Goal: Transaction & Acquisition: Purchase product/service

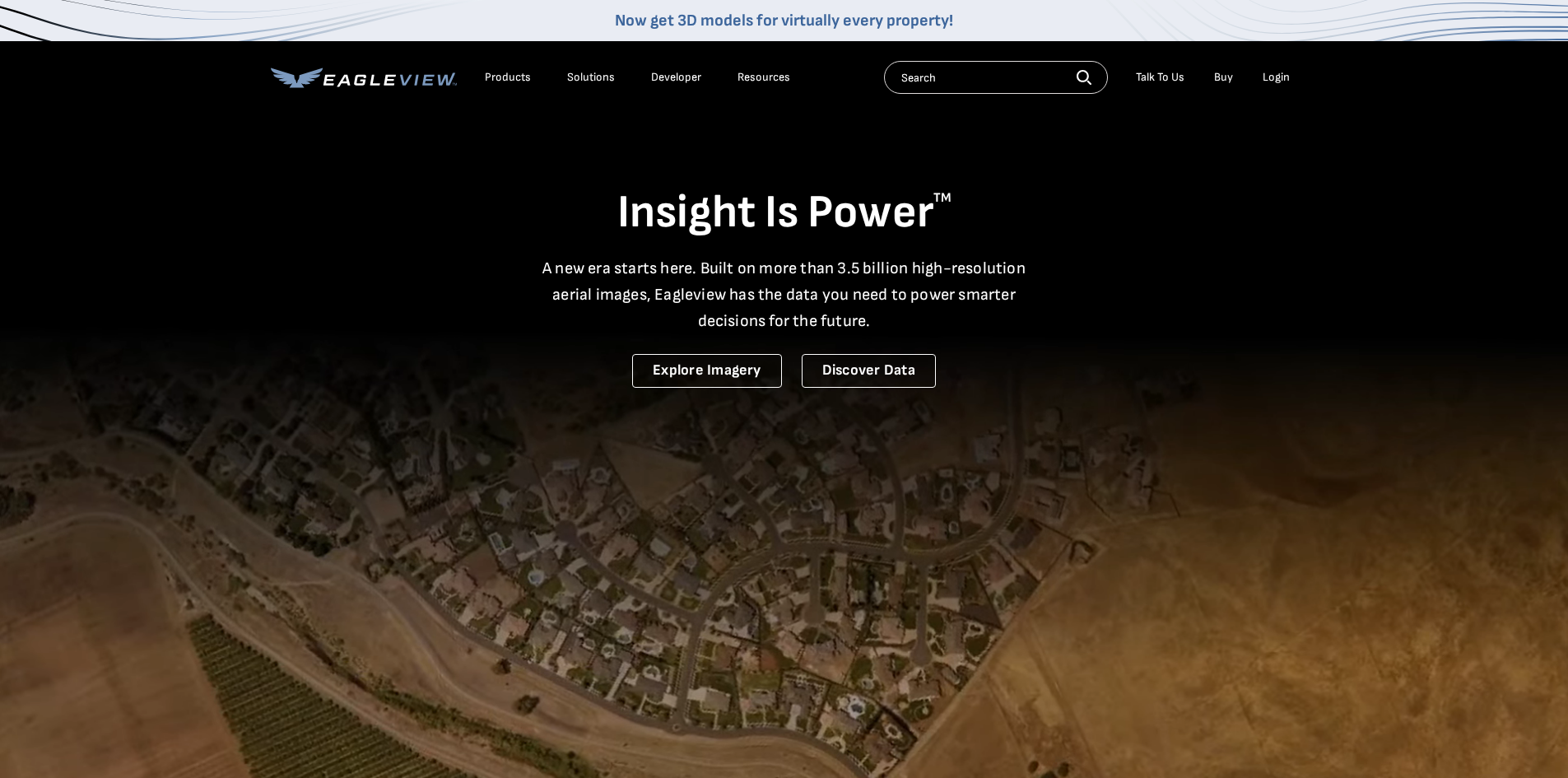
click at [1276, 90] on div "Search Talk To Us Buy Login" at bounding box center [1091, 77] width 414 height 33
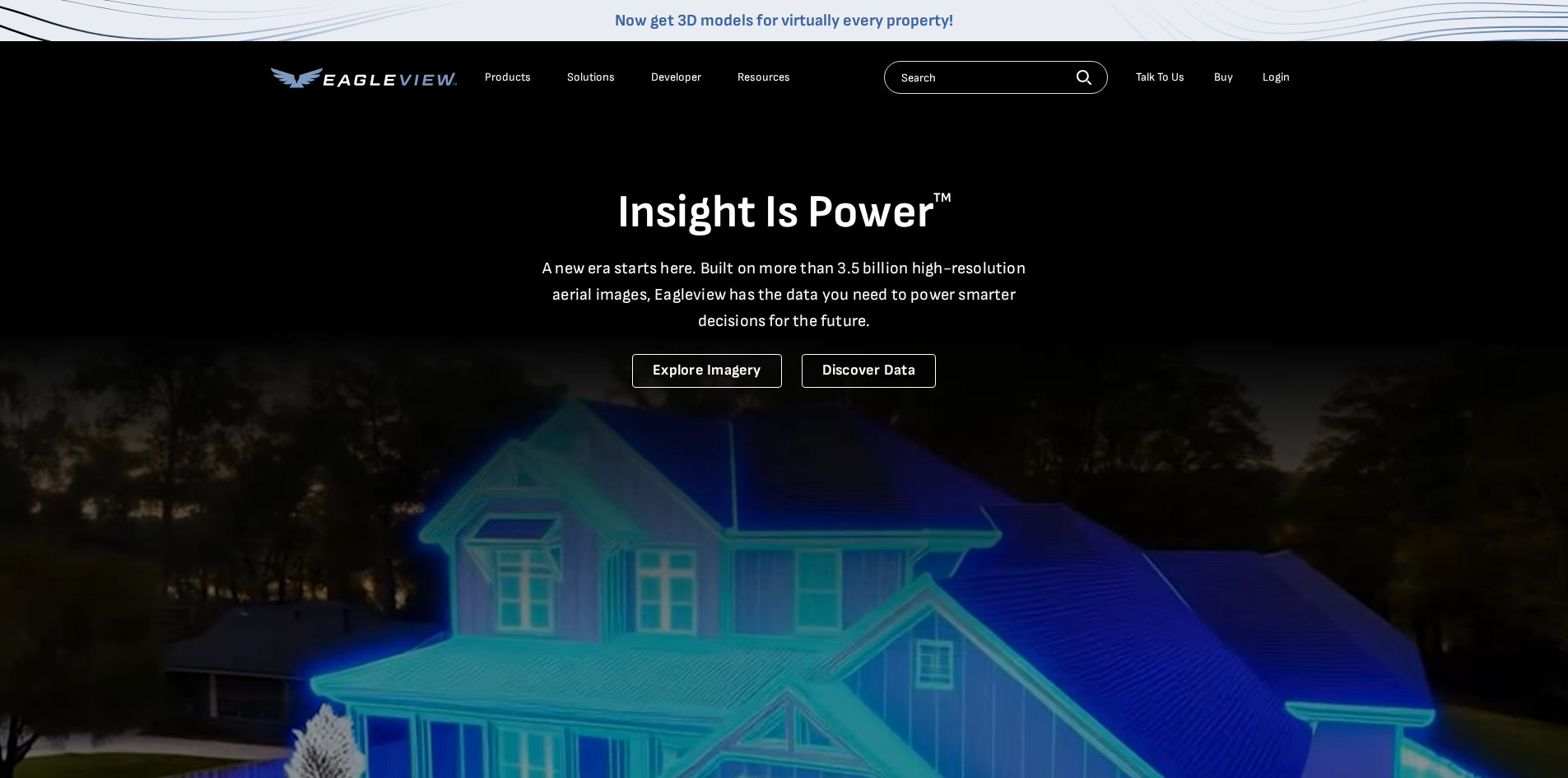
click at [1274, 76] on div "Login" at bounding box center [1276, 77] width 27 height 15
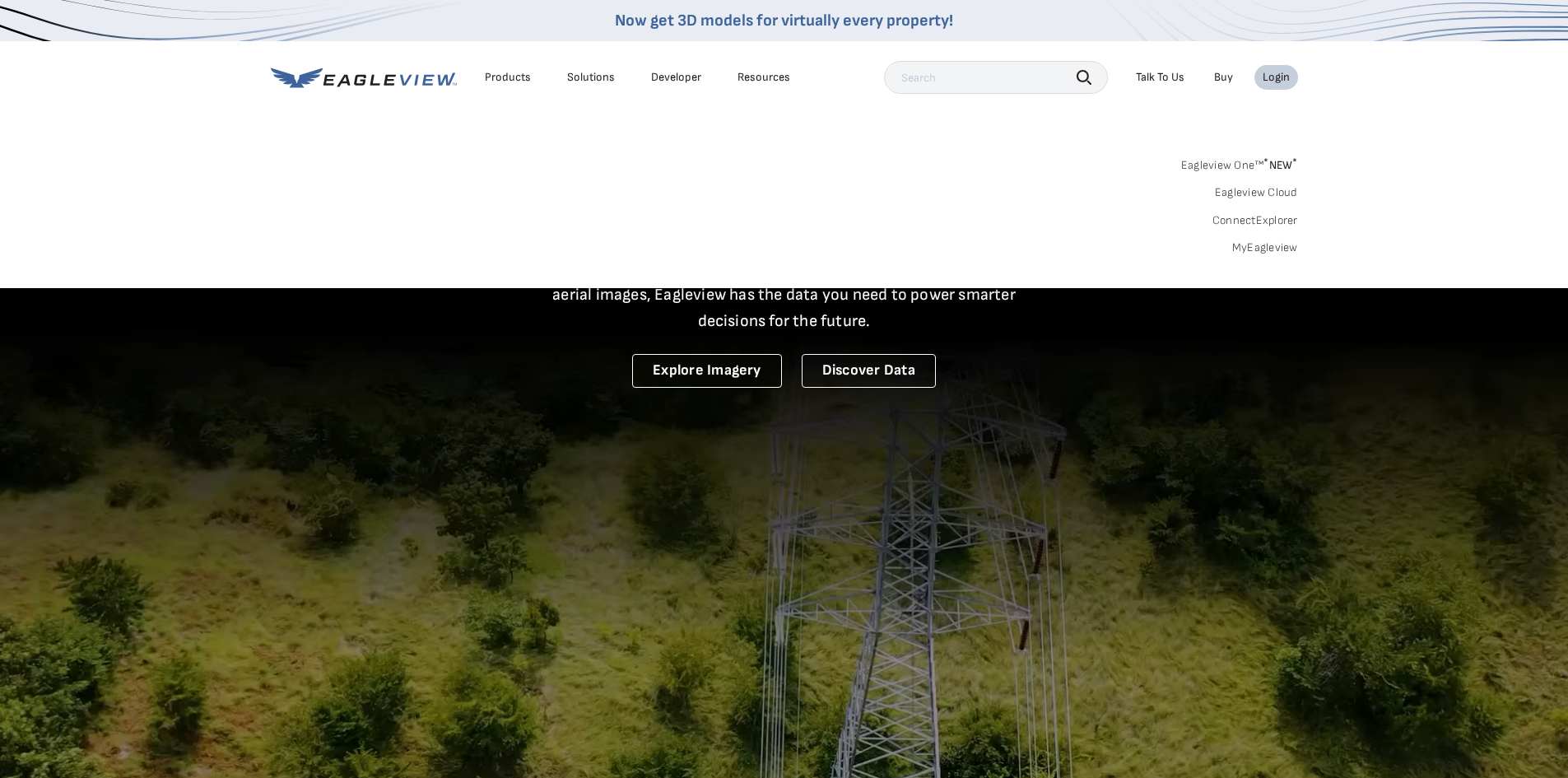
click at [1266, 241] on link "MyEagleview" at bounding box center [1265, 247] width 66 height 15
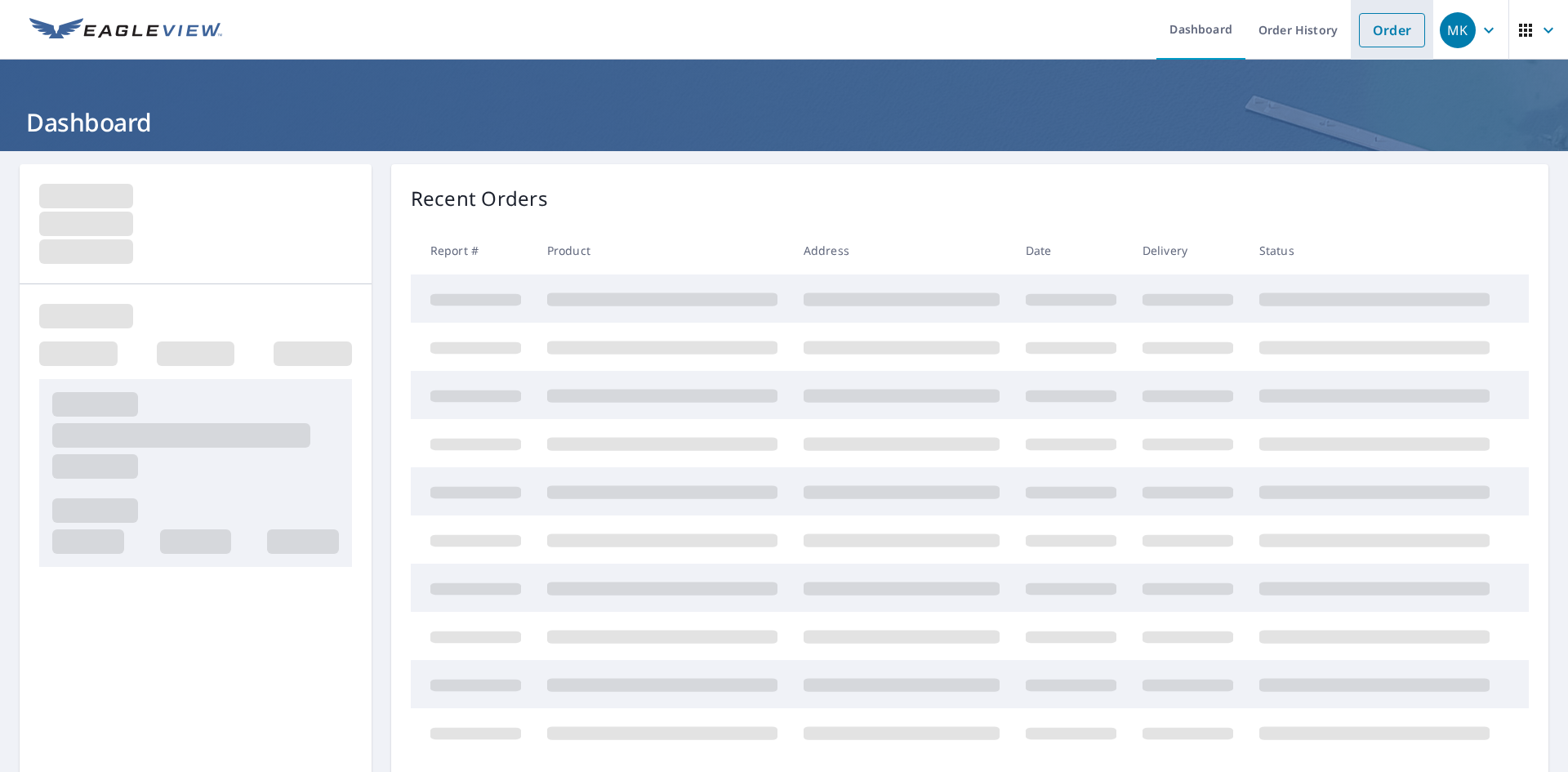
click at [1382, 25] on link "Order" at bounding box center [1393, 30] width 66 height 34
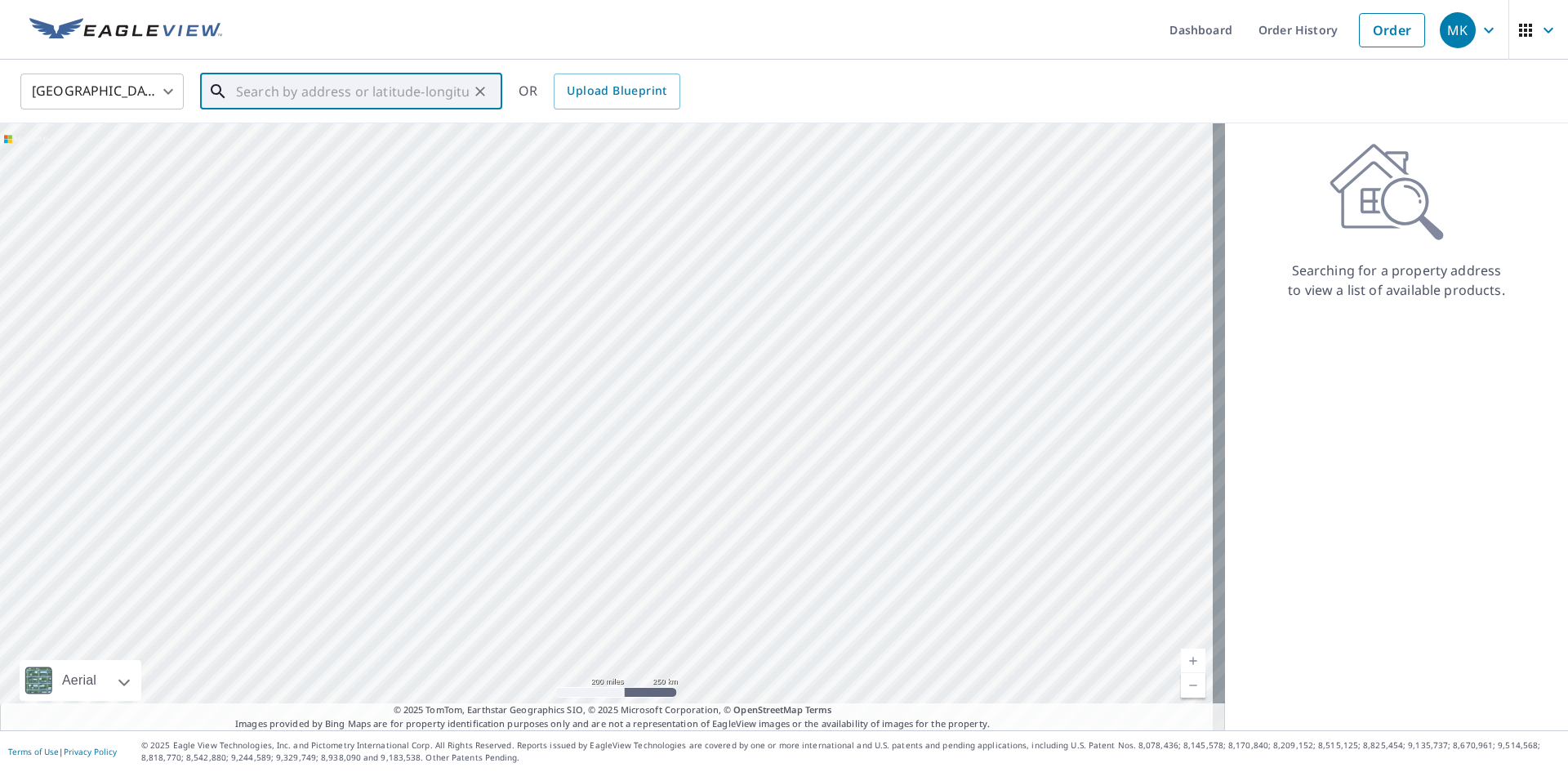
paste input "3200 East Oak Knoll Drive, West Covina, California"
click at [387, 124] on li "3200 E Oak Knoll Dr West Covina, CA 91791" at bounding box center [351, 147] width 302 height 55
type input "3200 E Oak Knoll Dr West Covina, CA 91791"
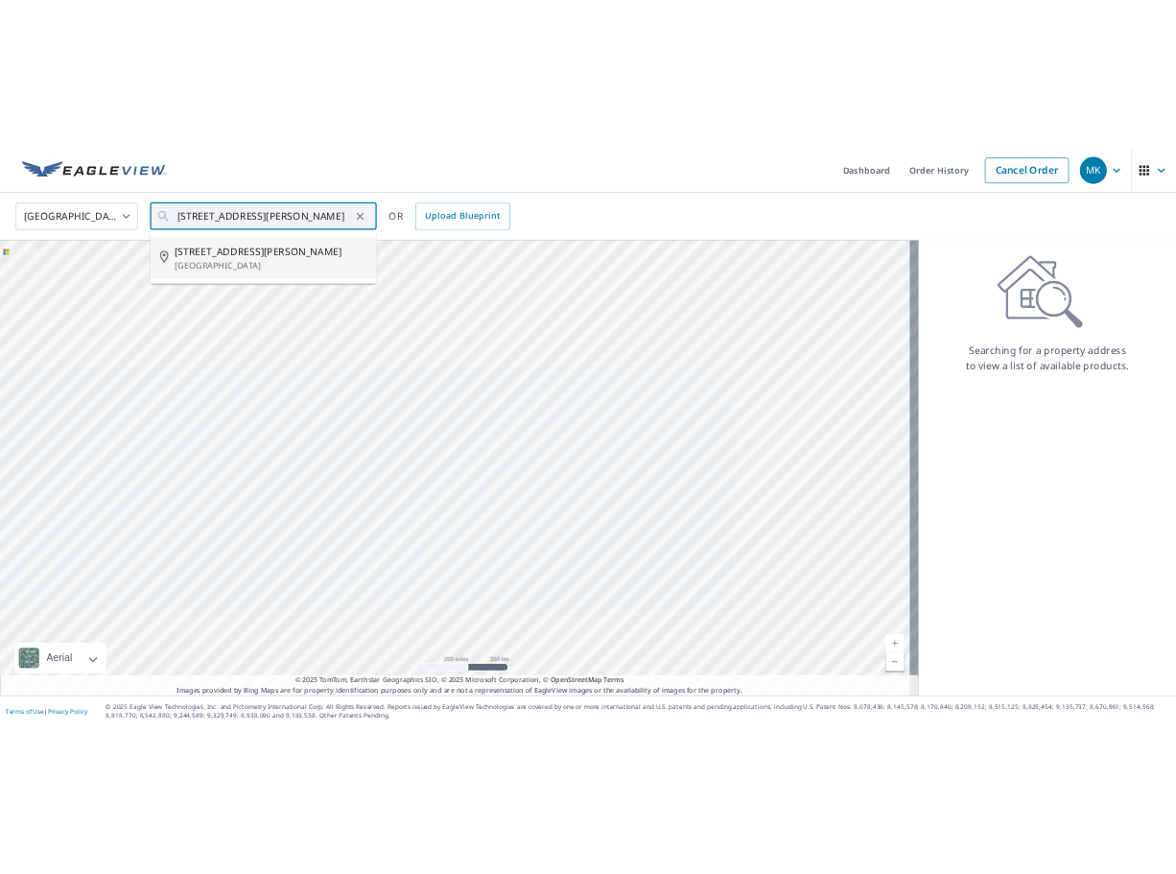
scroll to position [0, 0]
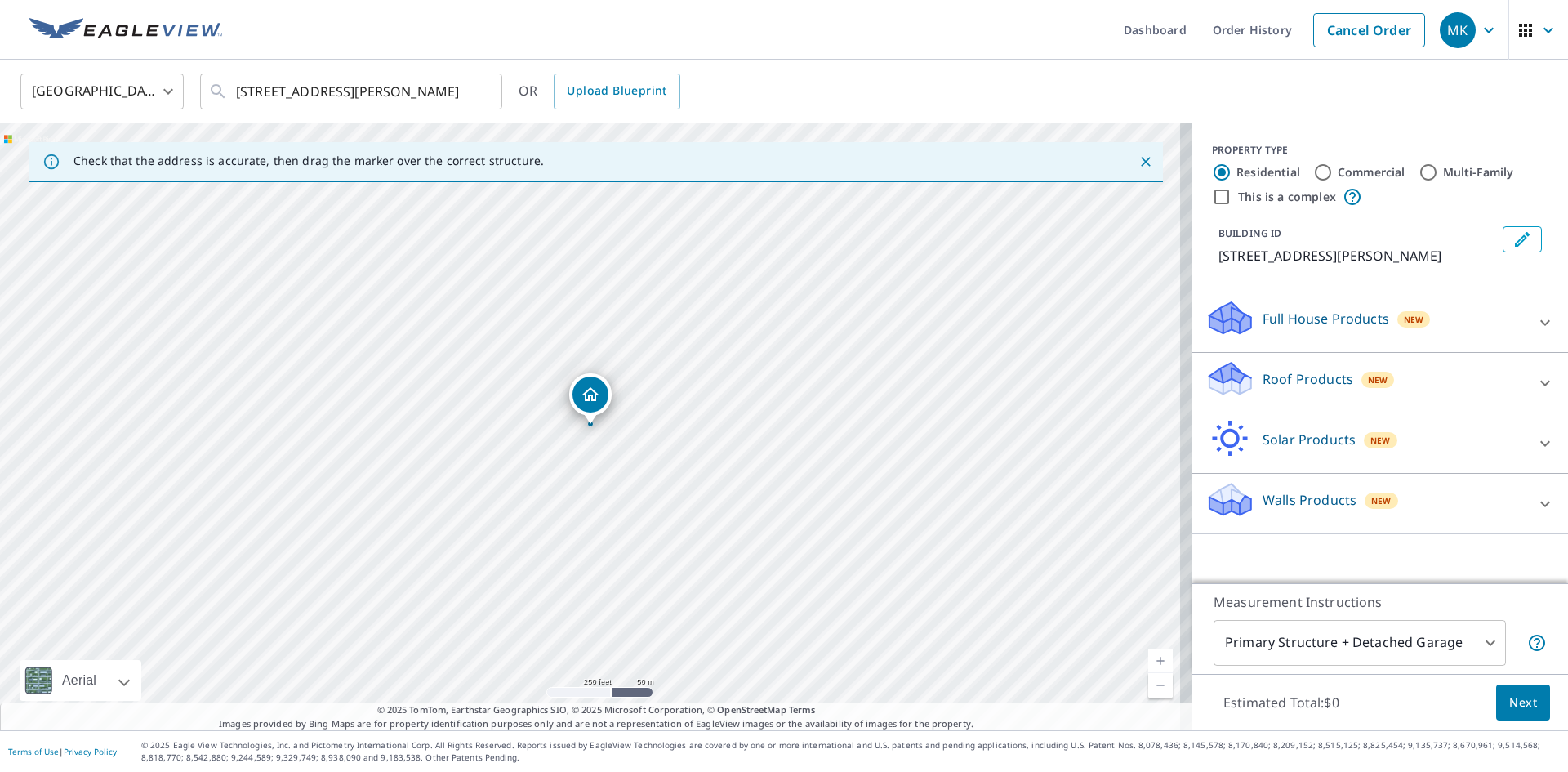
click at [1536, 377] on icon at bounding box center [1545, 383] width 20 height 20
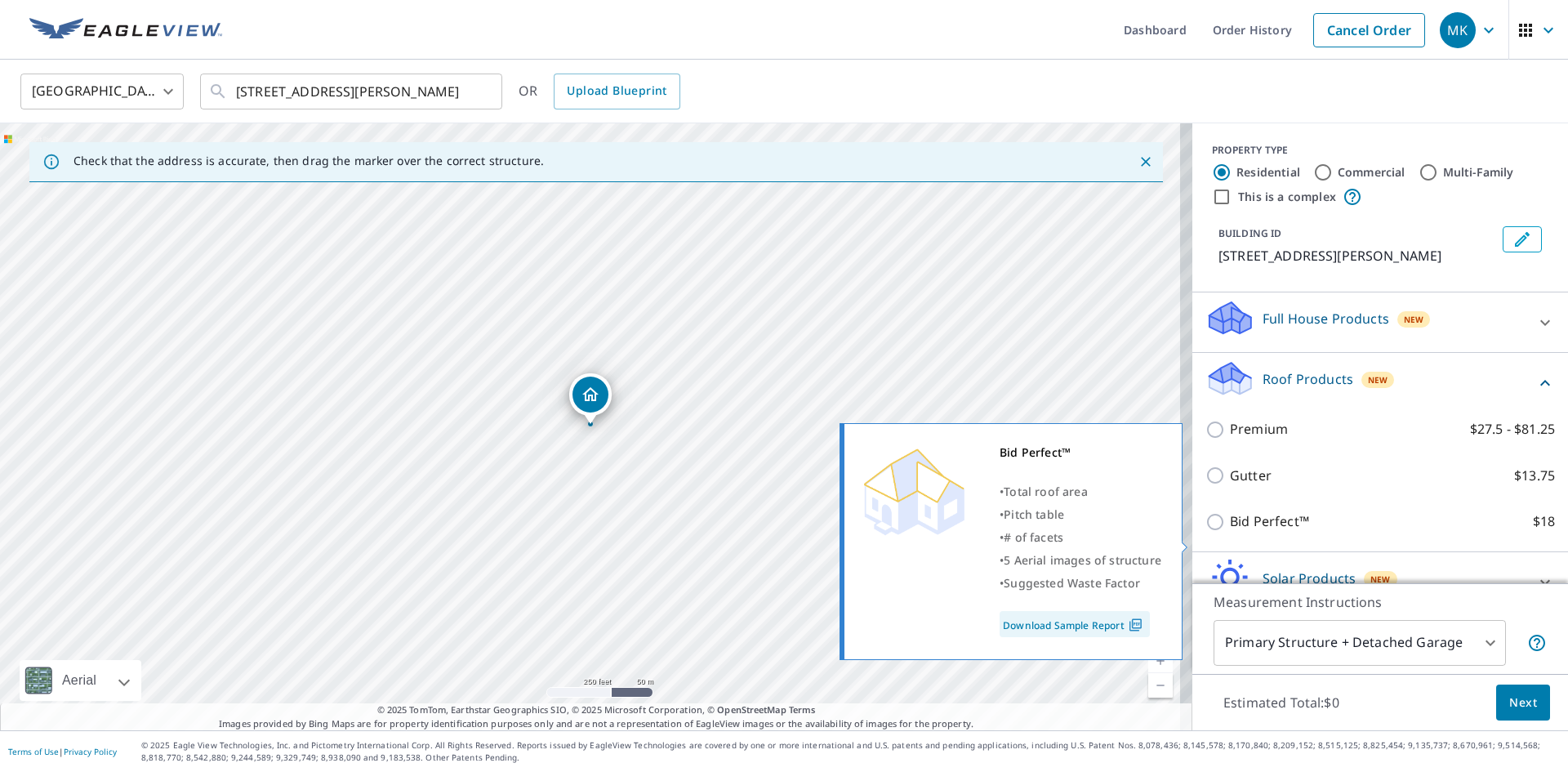
click at [1320, 532] on label "Bid Perfect™ $18" at bounding box center [1393, 521] width 325 height 20
click at [1230, 532] on input "Bid Perfect™ $18" at bounding box center [1218, 521] width 25 height 20
checkbox input "true"
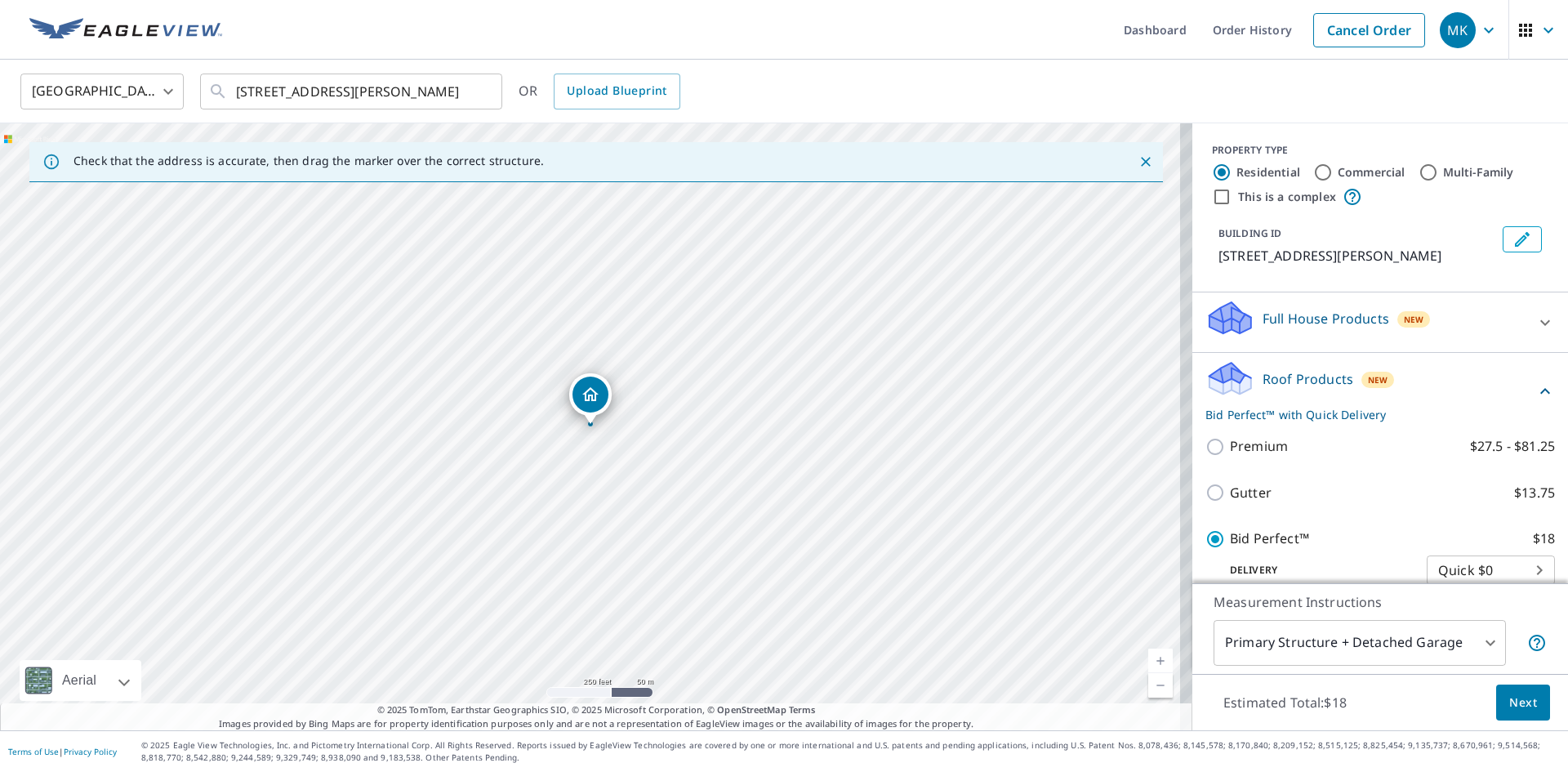
click at [1528, 695] on button "Next" at bounding box center [1523, 703] width 54 height 37
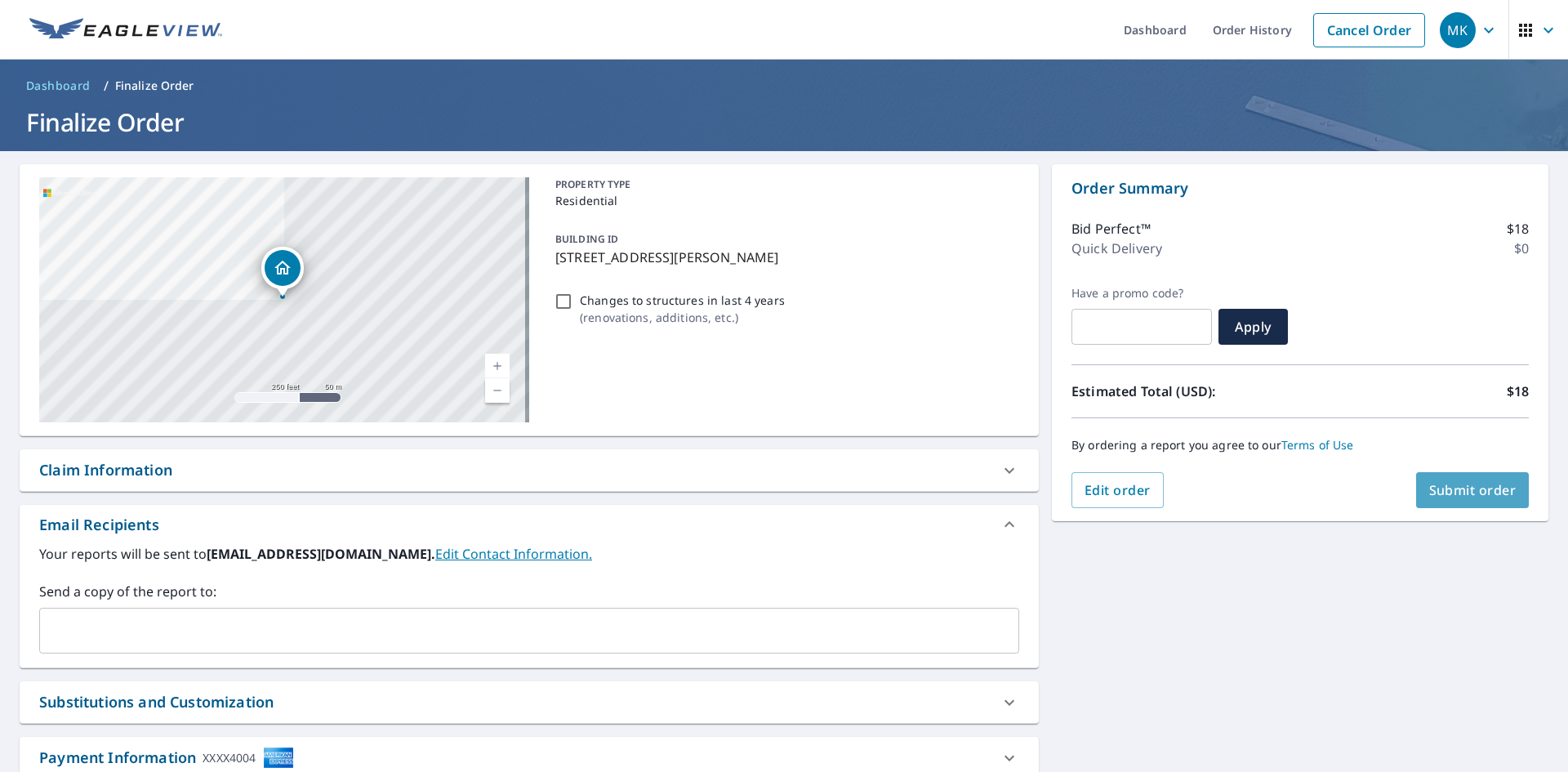
click at [1439, 492] on span "Submit order" at bounding box center [1473, 490] width 88 height 18
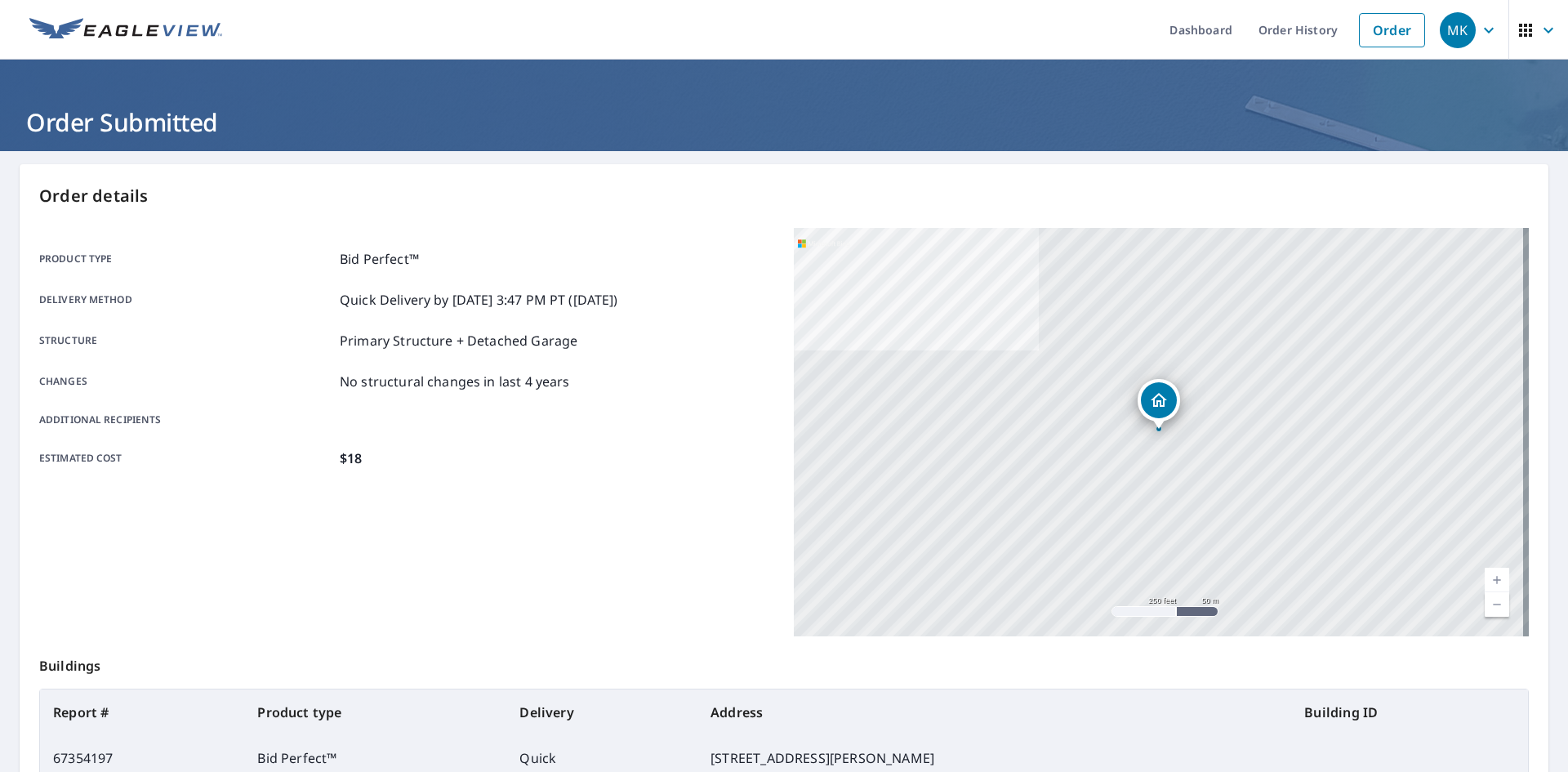
click at [552, 533] on div "Product type Bid Perfect™ Delivery method Quick Delivery by 9/9/2025 3:47 PM PT…" at bounding box center [406, 433] width 735 height 409
drag, startPoint x: 3, startPoint y: 220, endPoint x: 8, endPoint y: 212, distance: 9.4
click at [8, 215] on main "Order details Product type Bid Perfect™ Delivery method Quick Delivery by 9/9/2…" at bounding box center [784, 535] width 1568 height 769
